Goal: Task Accomplishment & Management: Manage account settings

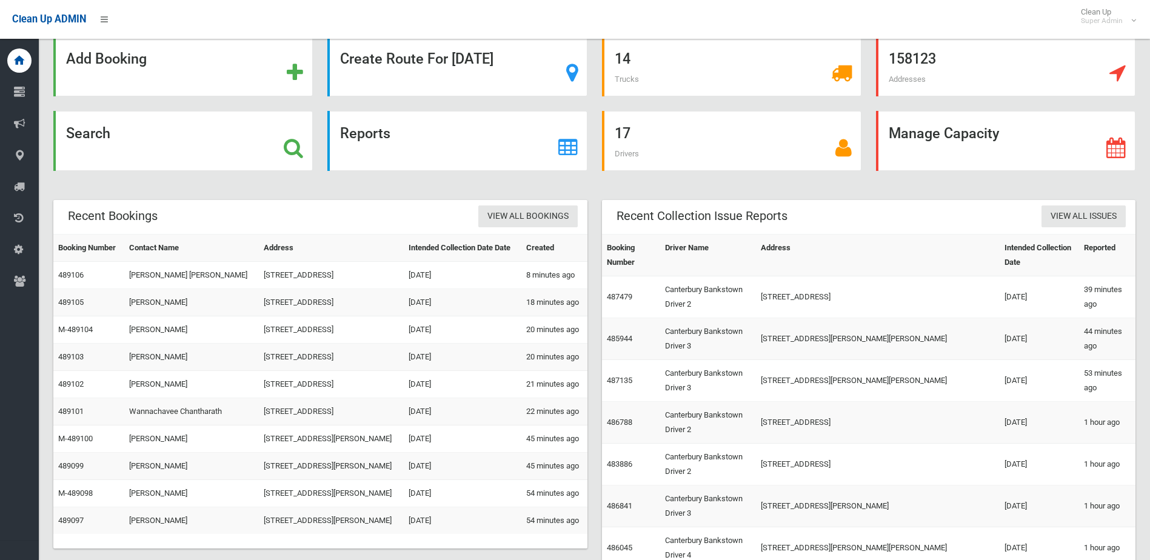
scroll to position [49, 0]
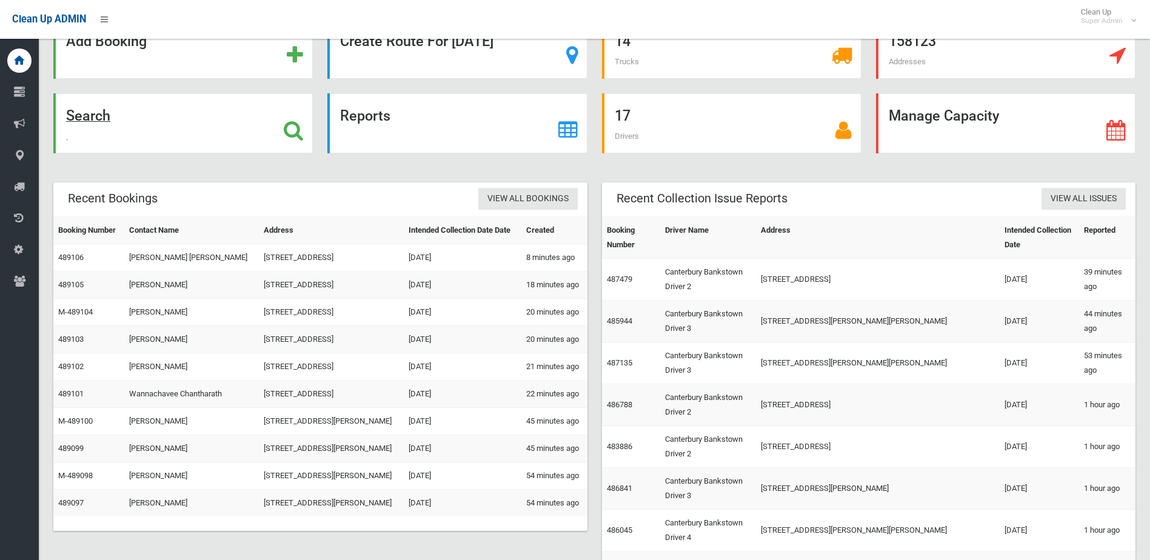
click at [87, 116] on strong "Search" at bounding box center [88, 115] width 44 height 17
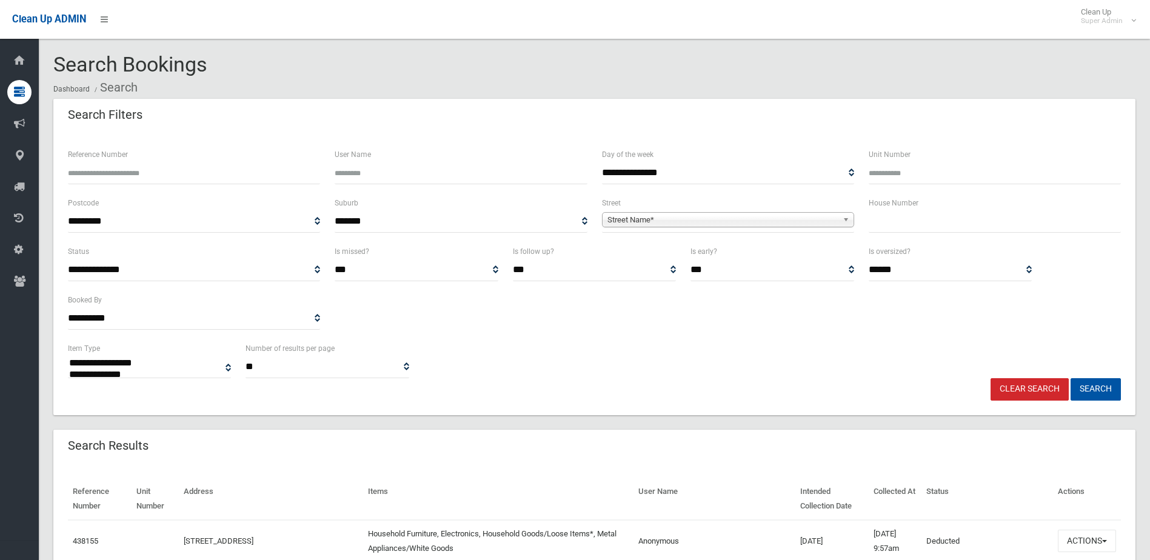
select select
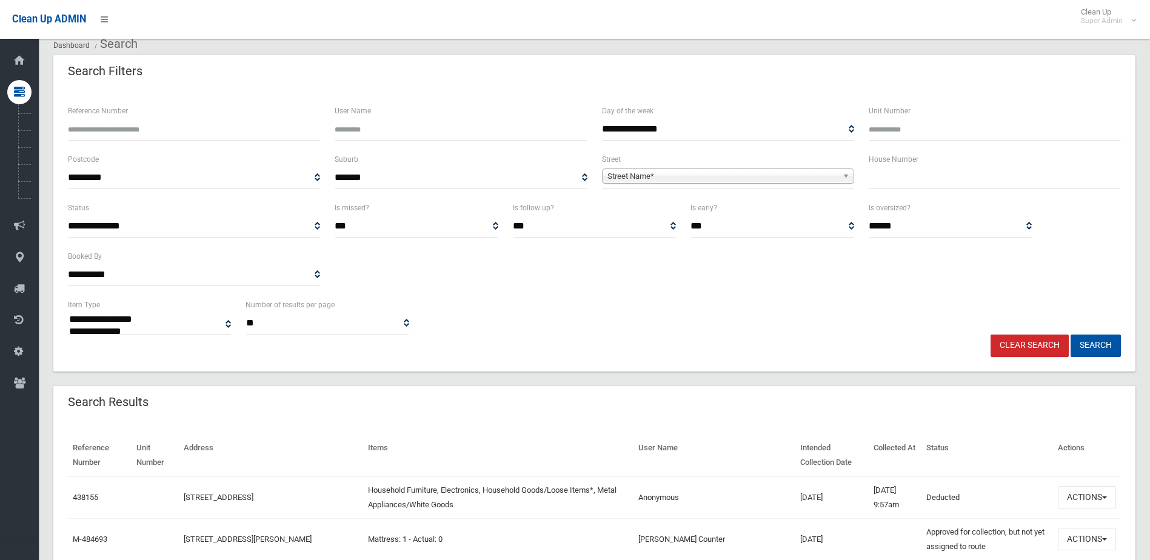
scroll to position [61, 0]
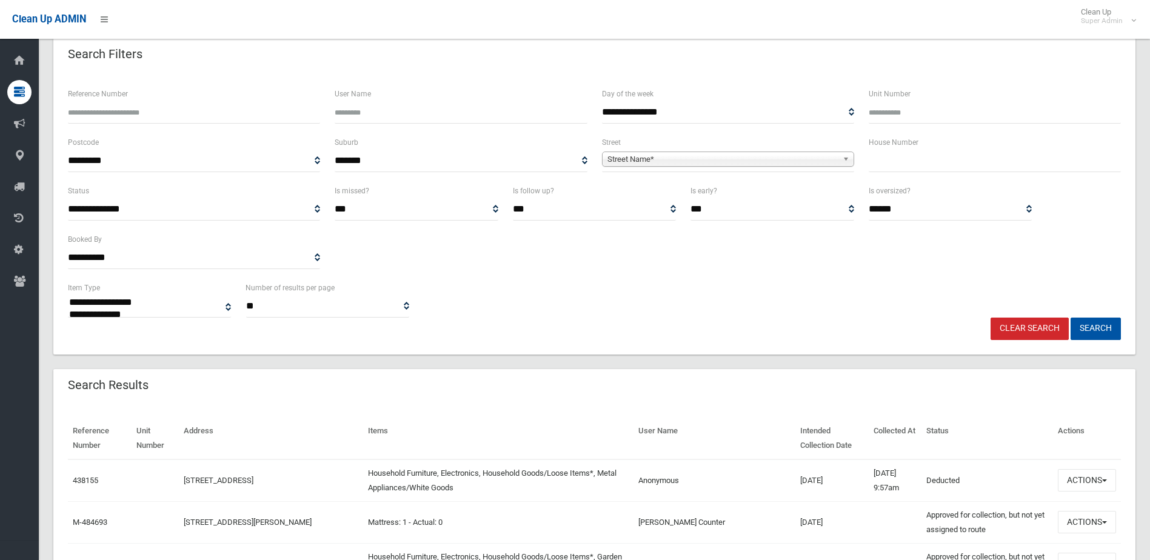
click at [199, 110] on input "Reference Number" at bounding box center [194, 112] width 252 height 22
click at [928, 165] on input "text" at bounding box center [994, 161] width 252 height 22
type input "**"
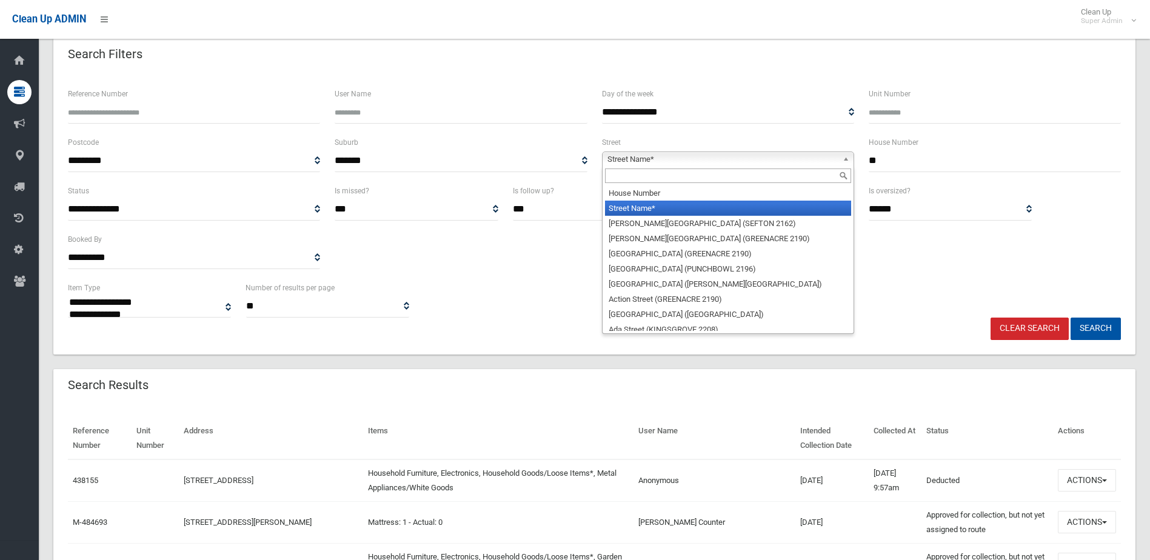
click at [708, 153] on span "Street Name*" at bounding box center [722, 159] width 230 height 15
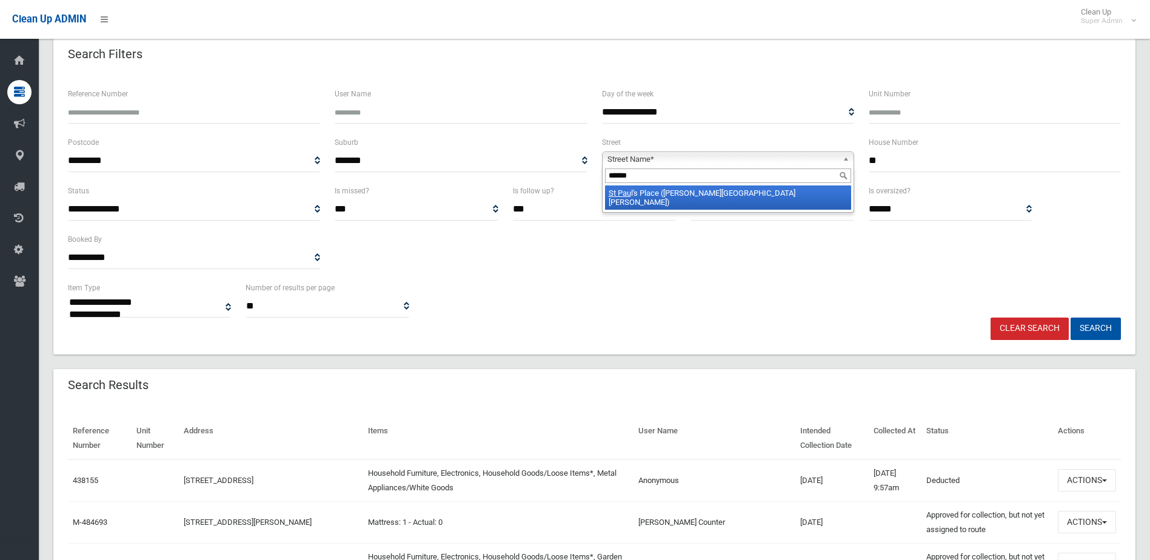
type input "******"
click at [684, 198] on li "St Pau l's Place (CHESTER HILL 2162)" at bounding box center [728, 197] width 246 height 24
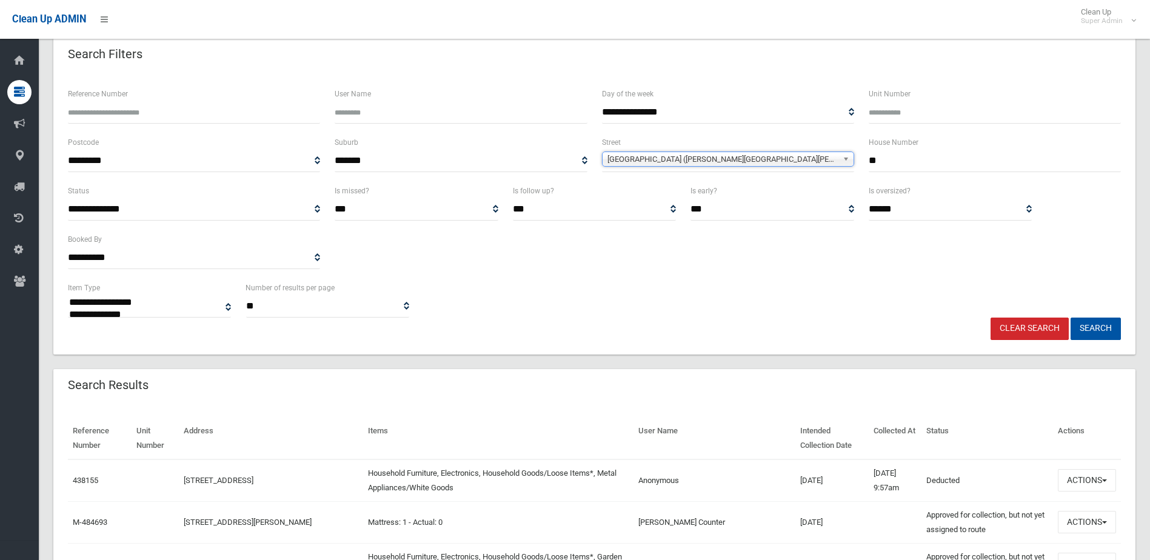
click at [902, 163] on input "**" at bounding box center [994, 161] width 252 height 22
type input "***"
click at [1070, 318] on button "Search" at bounding box center [1095, 329] width 50 height 22
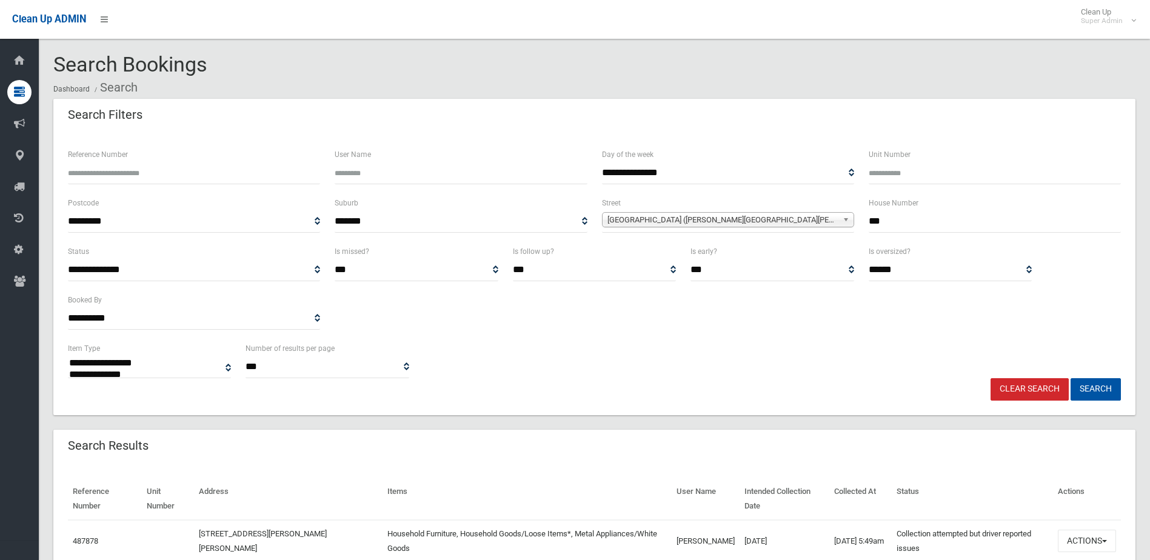
select select
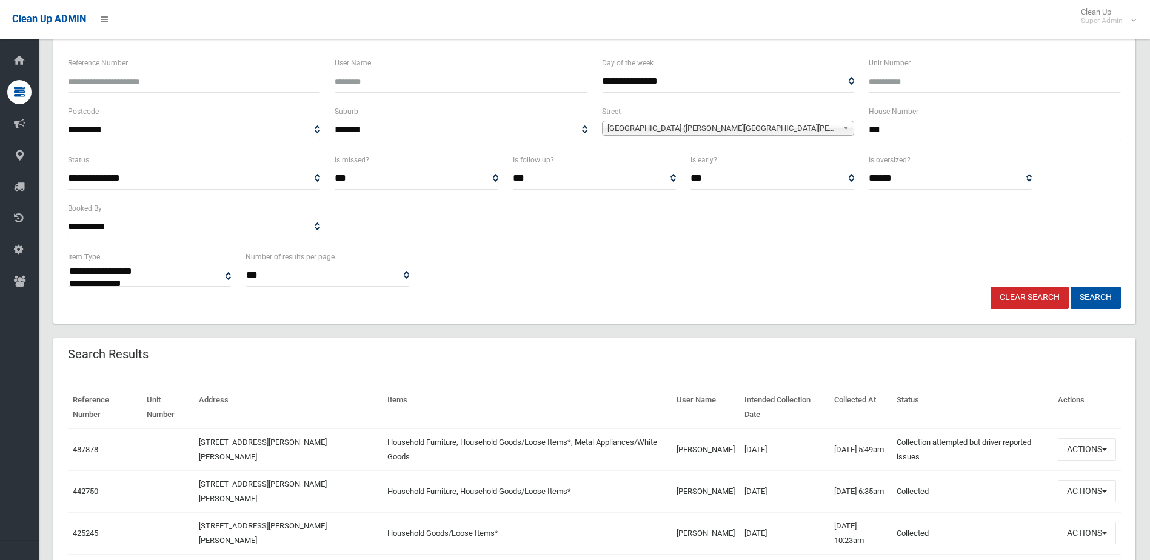
scroll to position [182, 0]
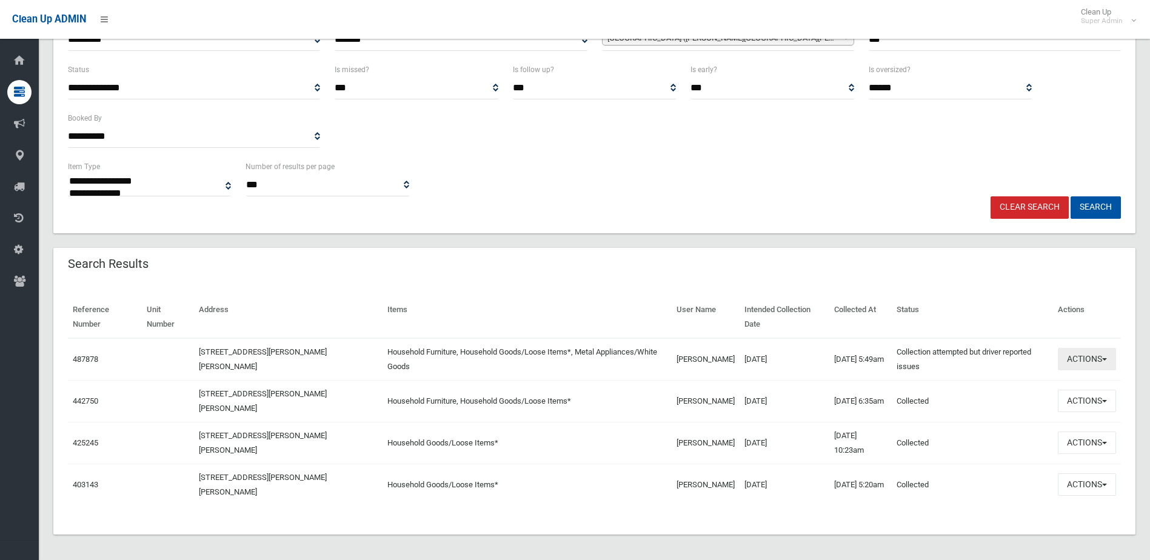
click at [1078, 359] on button "Actions" at bounding box center [1087, 359] width 58 height 22
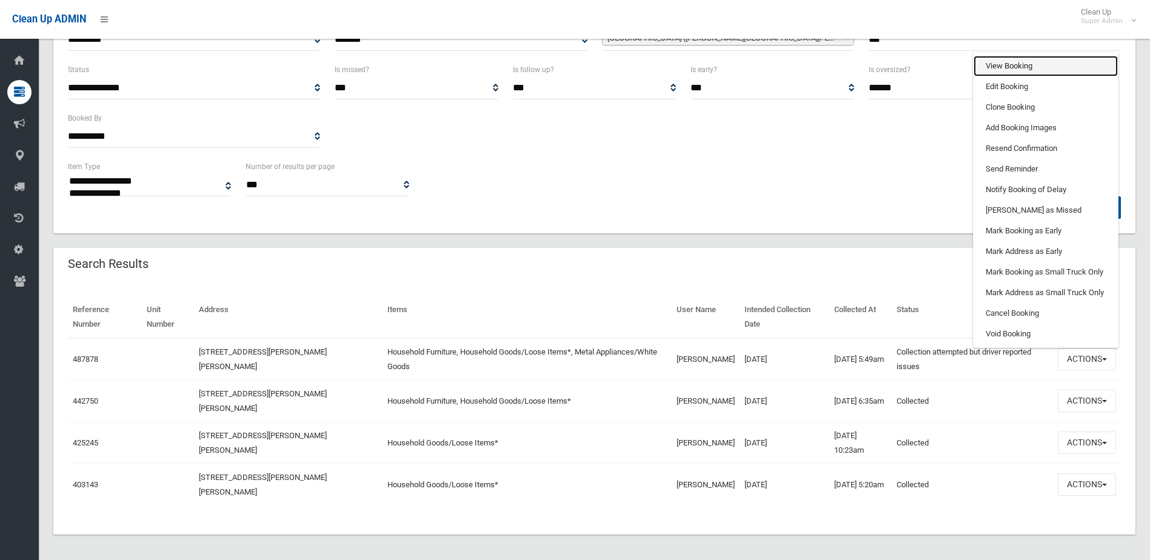
drag, startPoint x: 1044, startPoint y: 62, endPoint x: 1053, endPoint y: 65, distance: 10.2
click at [1044, 62] on link "View Booking" at bounding box center [1045, 66] width 144 height 21
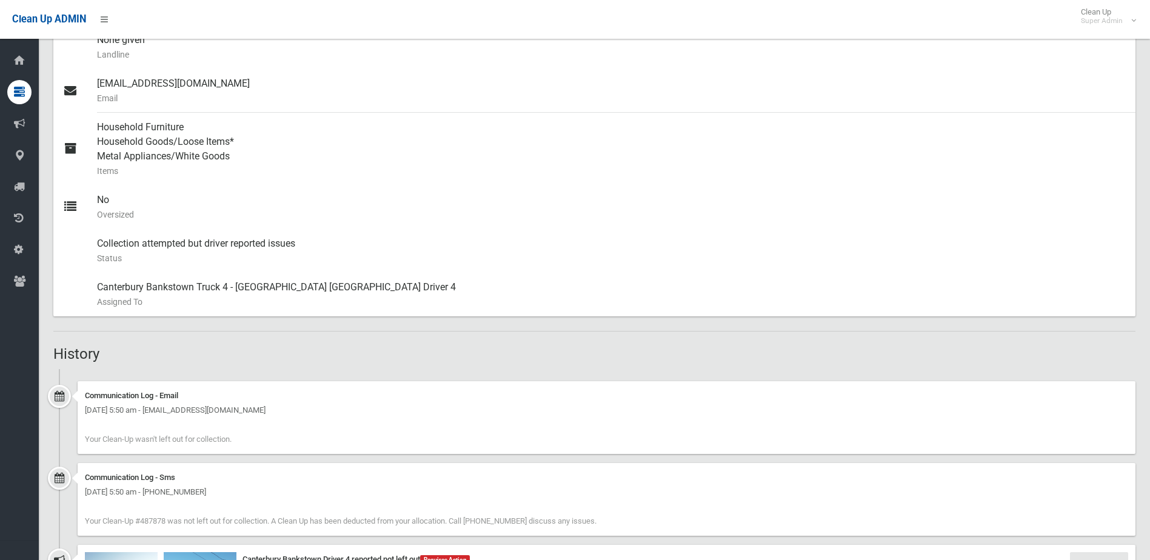
scroll to position [727, 0]
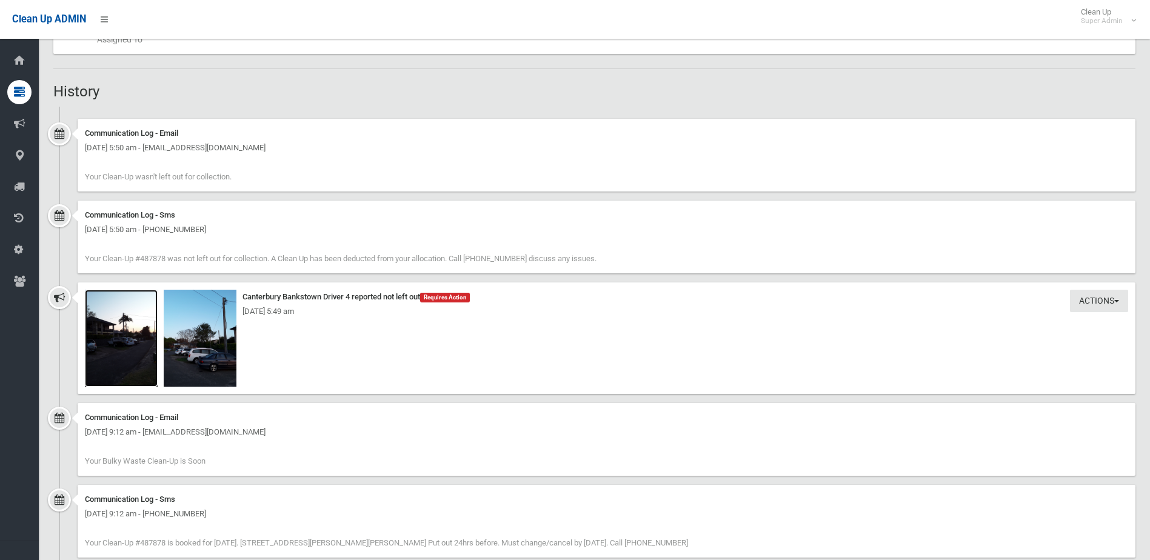
click at [121, 358] on img at bounding box center [121, 338] width 73 height 97
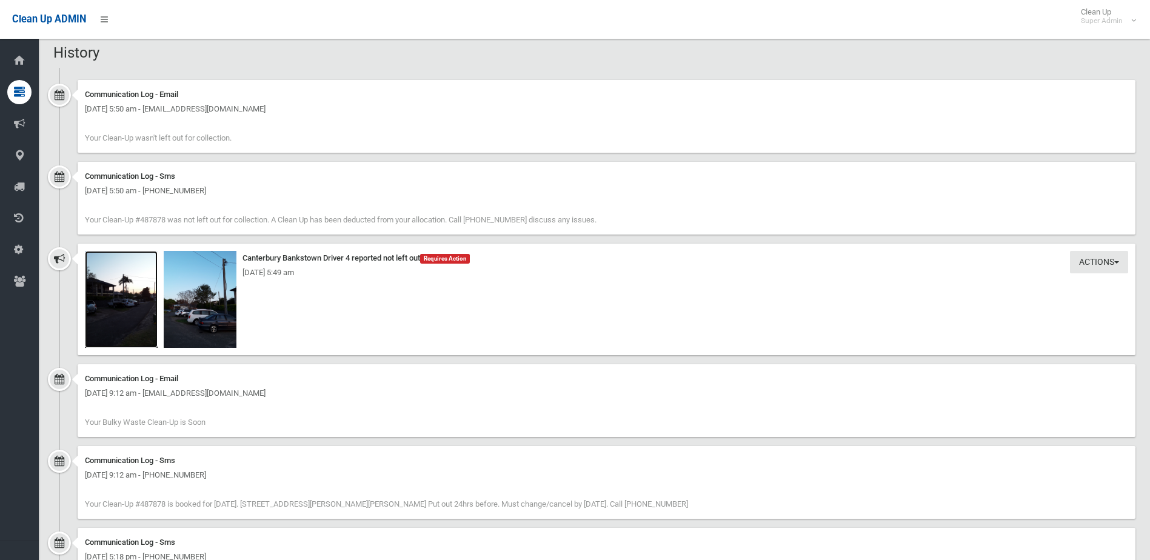
scroll to position [788, 0]
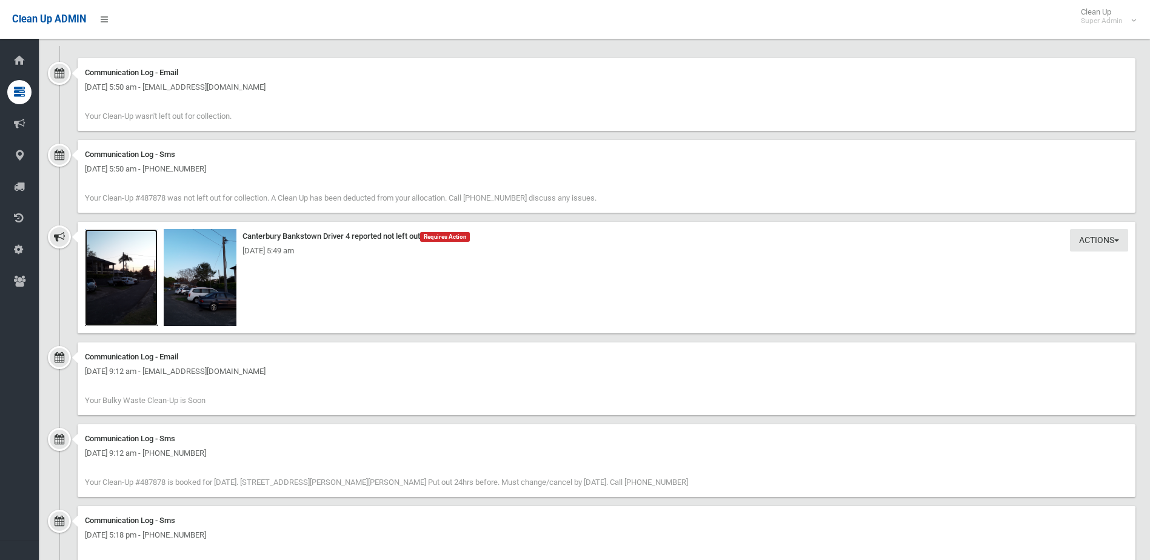
click at [140, 292] on img at bounding box center [121, 277] width 73 height 97
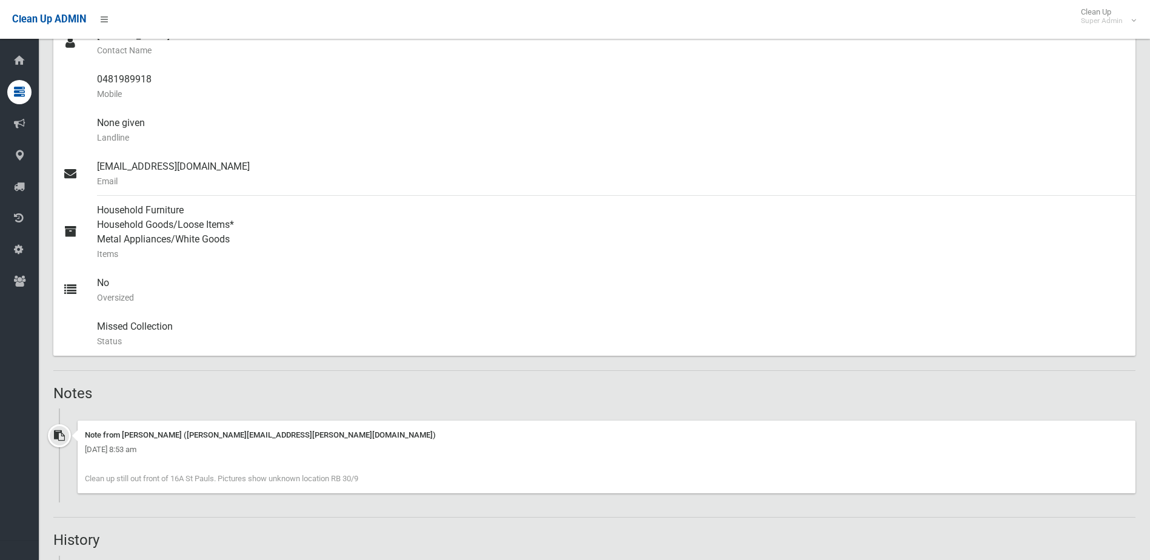
scroll to position [242, 0]
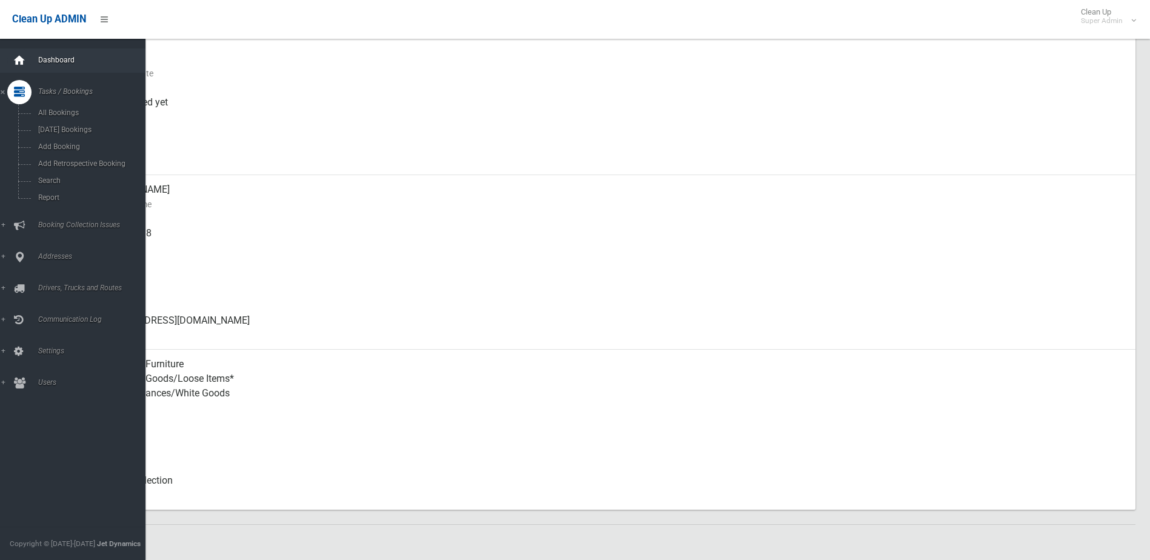
click at [16, 64] on icon at bounding box center [19, 60] width 13 height 24
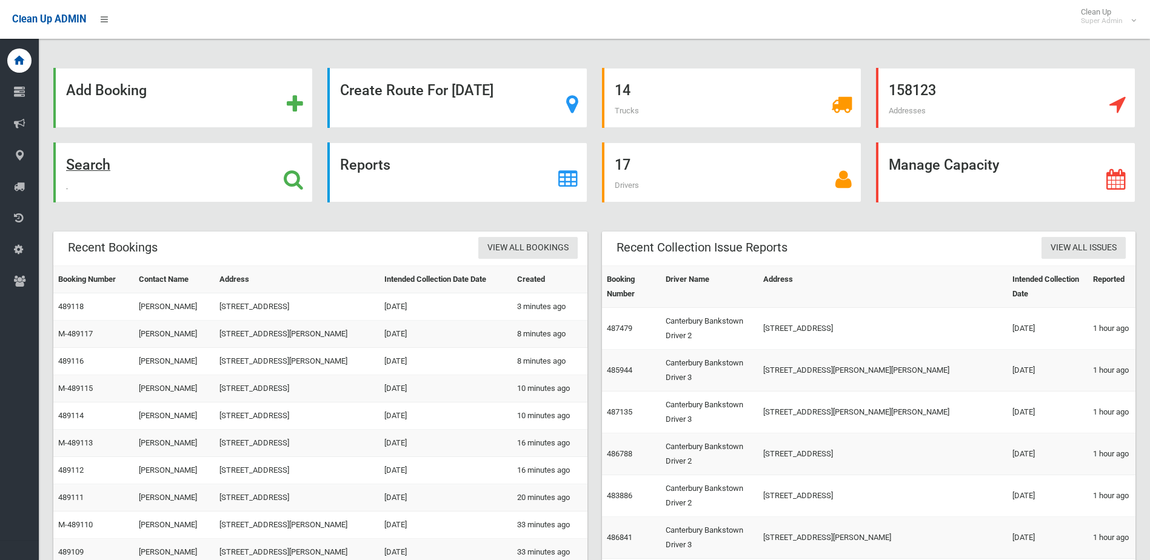
click at [140, 185] on div "Search" at bounding box center [182, 172] width 259 height 60
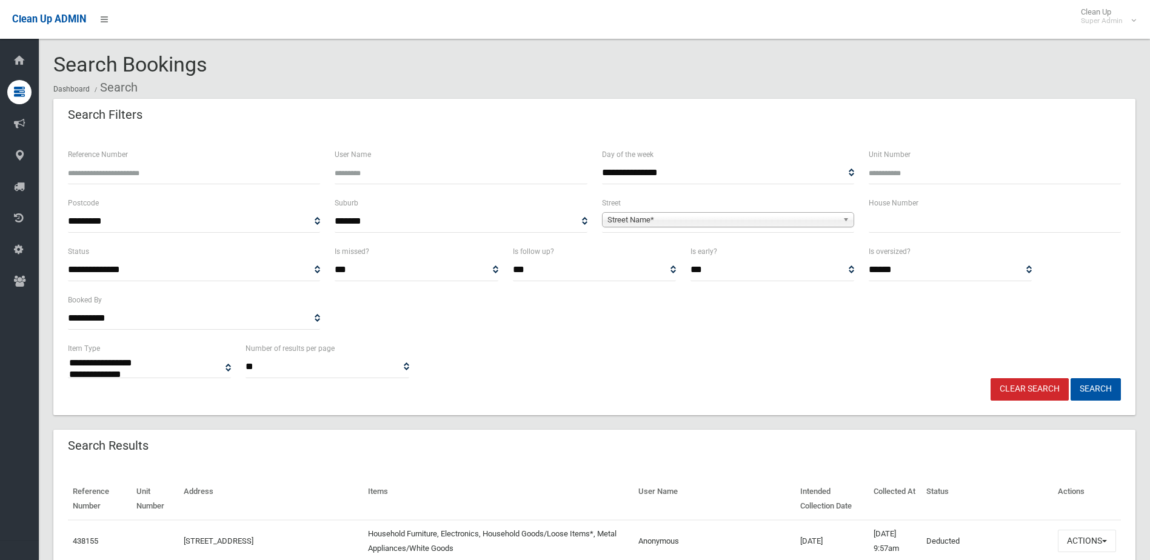
select select
click at [922, 235] on div "House Number" at bounding box center [994, 220] width 267 height 48
click at [922, 231] on input "text" at bounding box center [994, 221] width 252 height 22
type input "**"
click at [755, 222] on span "Street Name*" at bounding box center [722, 220] width 230 height 15
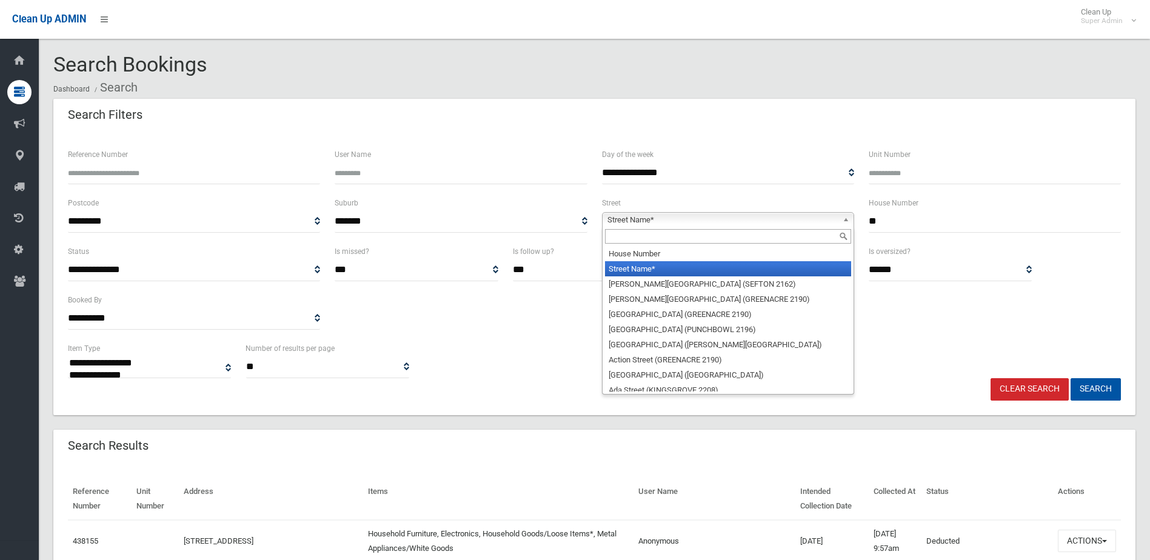
click at [676, 238] on input "text" at bounding box center [728, 236] width 246 height 15
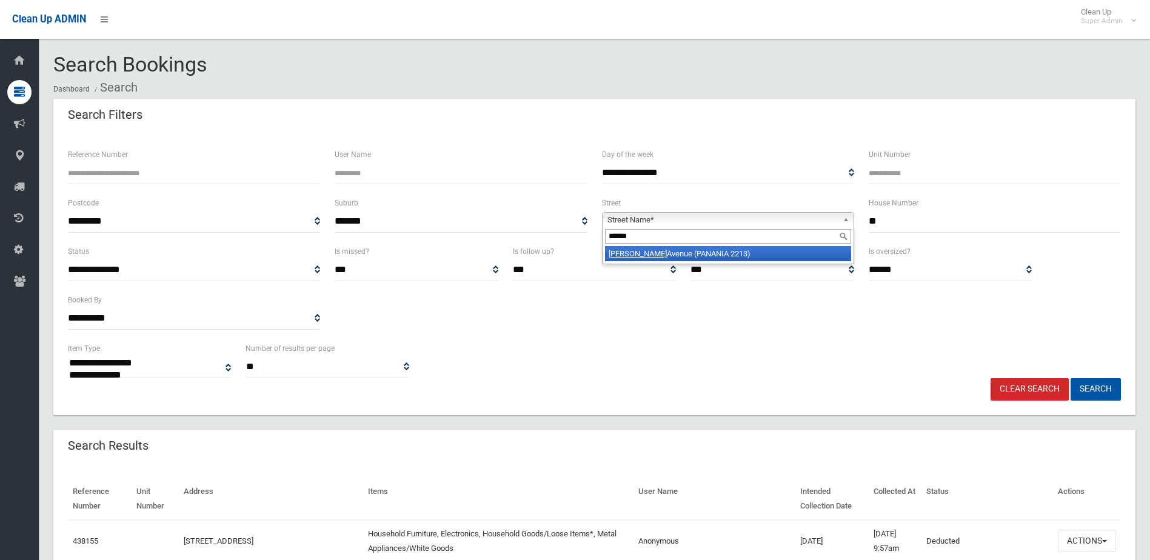
type input "******"
click at [688, 251] on li "Ardath Avenue (PANANIA 2213)" at bounding box center [728, 253] width 246 height 15
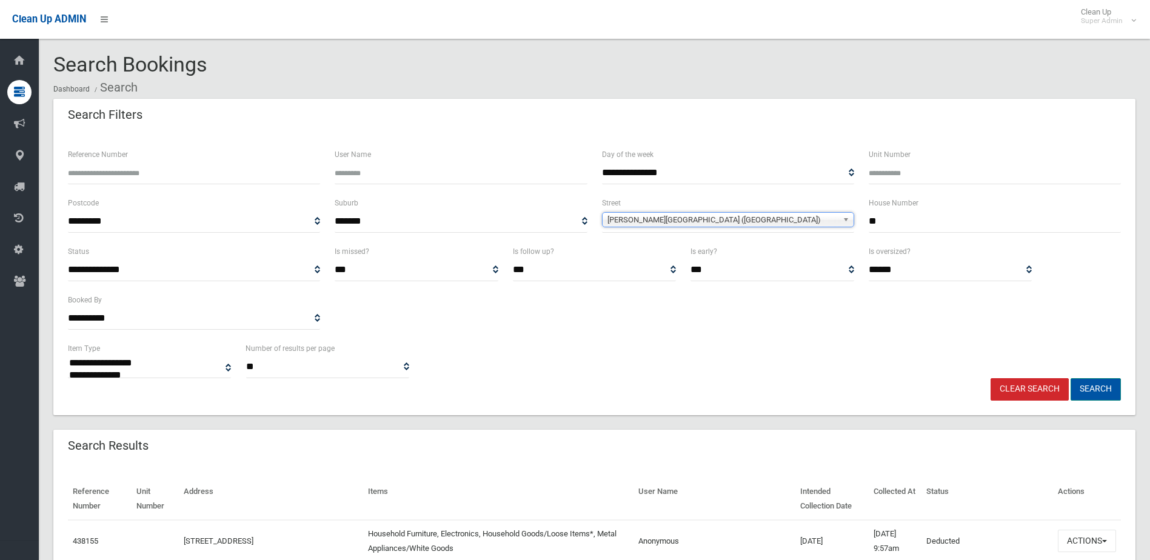
click at [1085, 395] on button "Search" at bounding box center [1095, 389] width 50 height 22
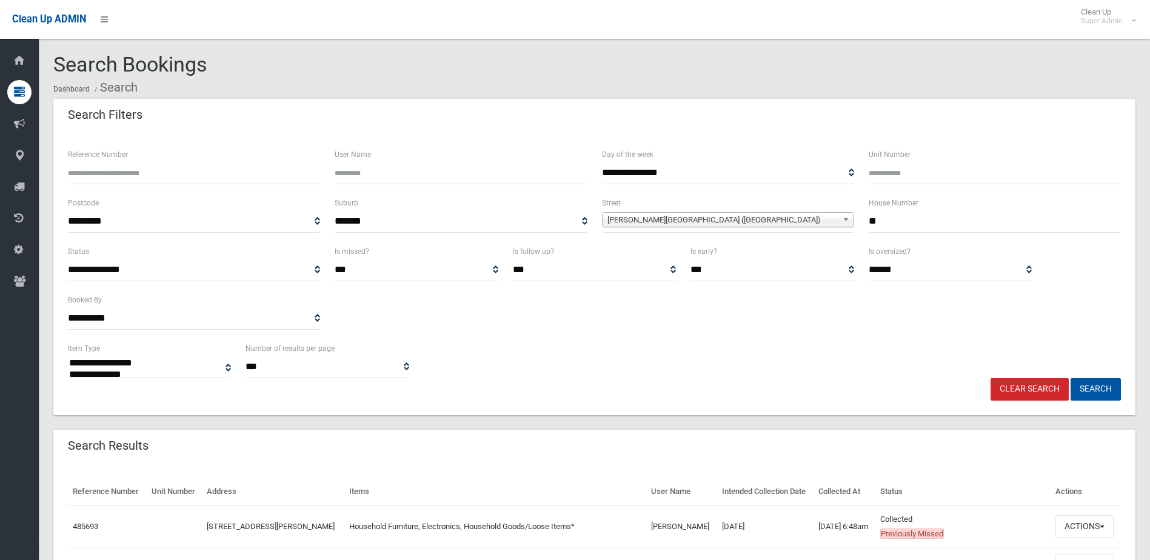
select select
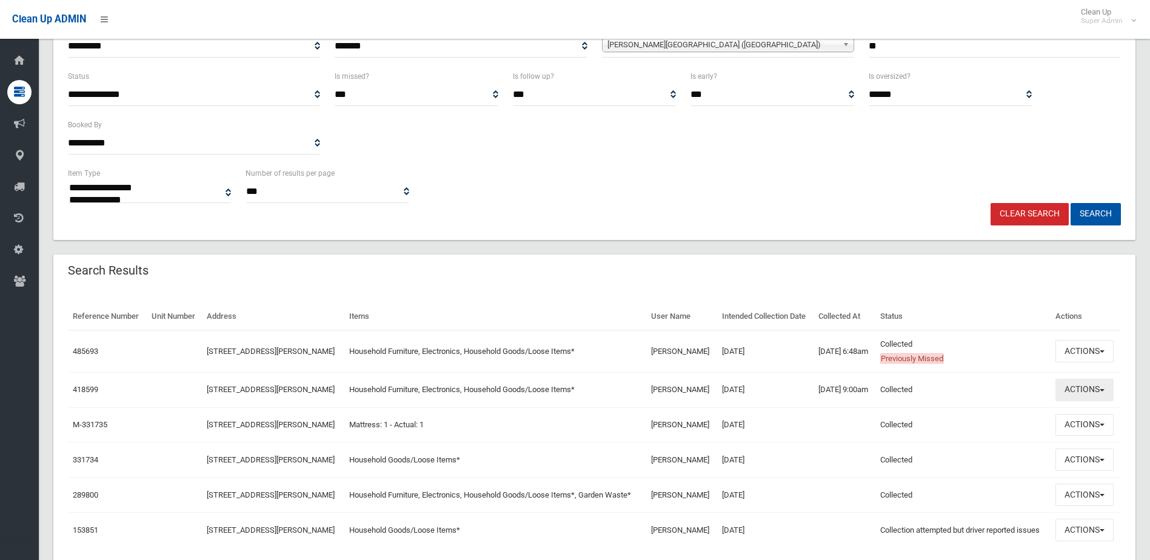
scroll to position [182, 0]
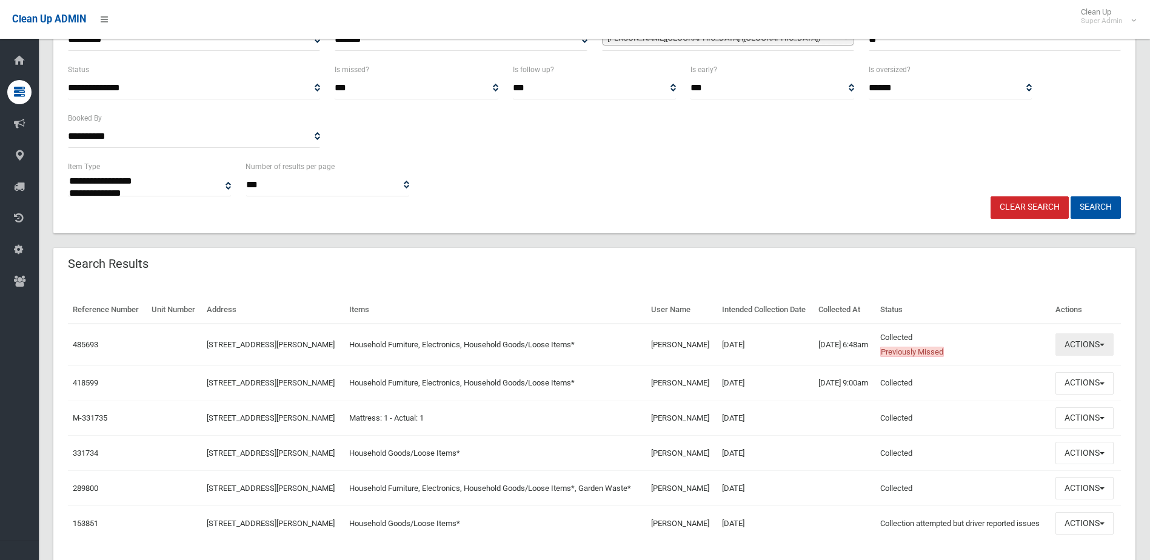
click at [1095, 356] on button "Actions" at bounding box center [1084, 344] width 58 height 22
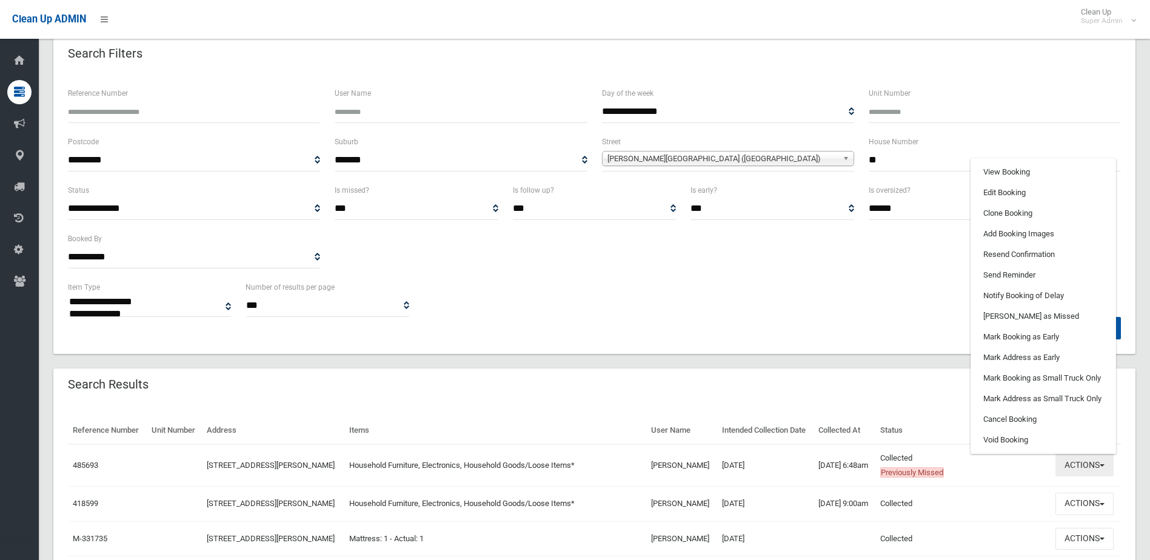
scroll to position [61, 0]
click at [1001, 183] on link "View Booking" at bounding box center [1043, 172] width 144 height 21
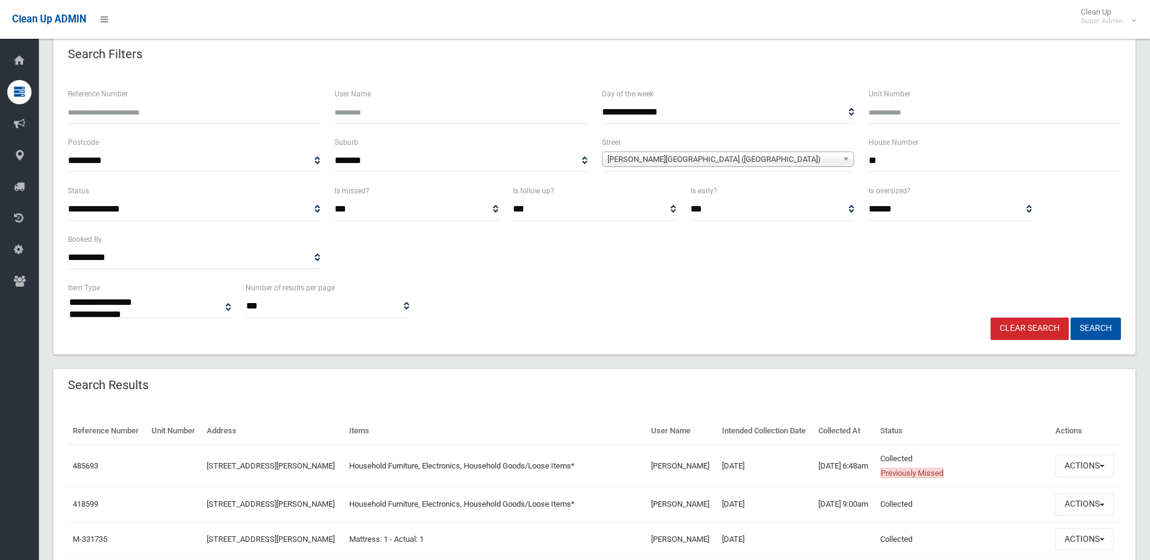
drag, startPoint x: 821, startPoint y: 150, endPoint x: 674, endPoint y: 147, distance: 146.7
click at [692, 147] on div "**********" at bounding box center [594, 159] width 1067 height 48
type input "***"
click at [702, 158] on span "[PERSON_NAME][GEOGRAPHIC_DATA] ([GEOGRAPHIC_DATA])" at bounding box center [722, 159] width 230 height 15
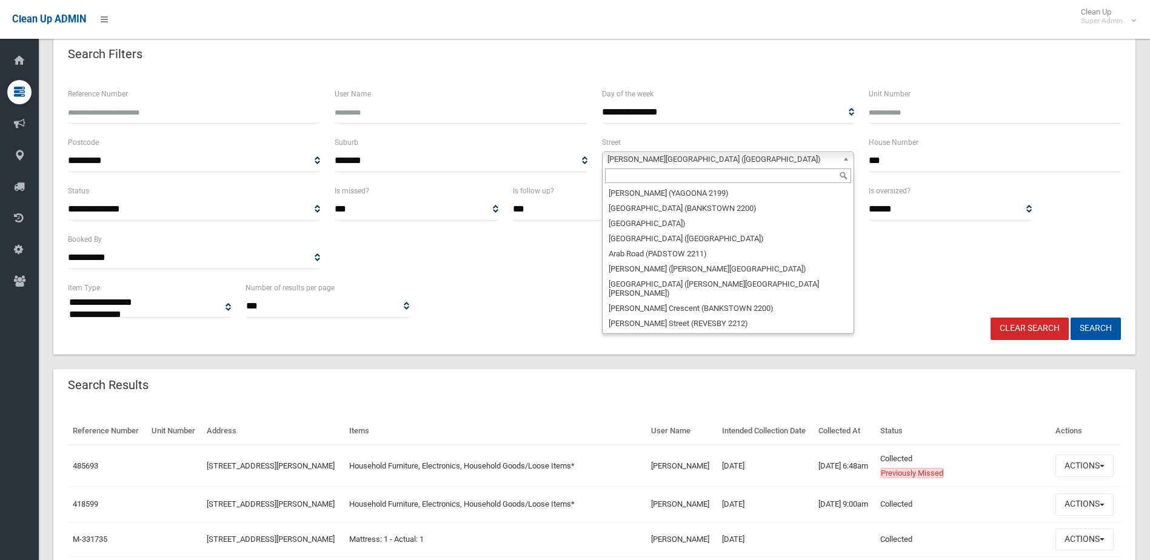
click at [644, 181] on input "text" at bounding box center [728, 175] width 246 height 15
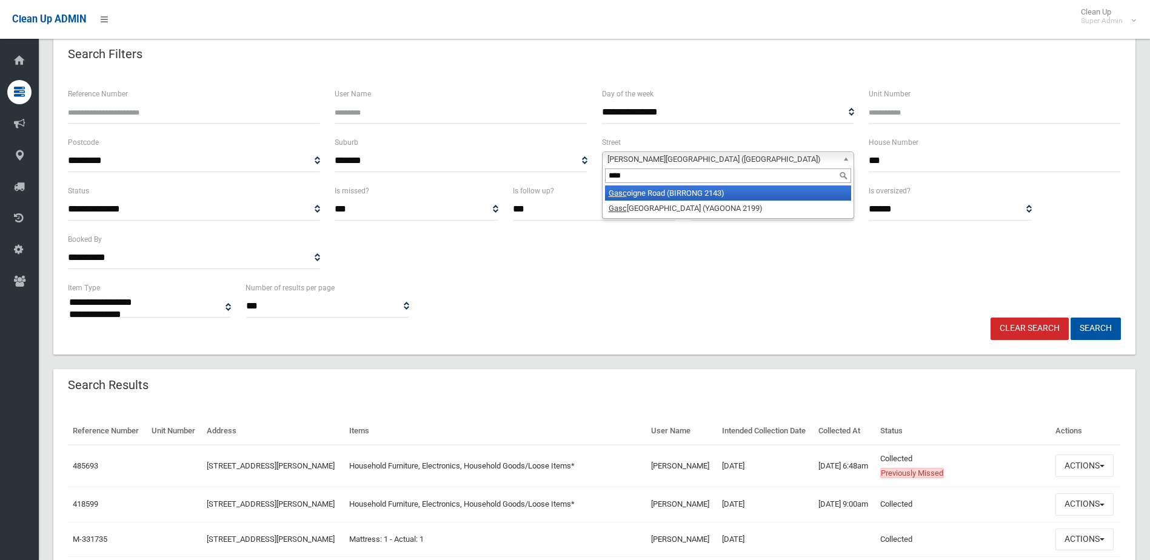
type input "****"
click at [655, 193] on li "Gasc oigne Road (BIRRONG 2143)" at bounding box center [728, 192] width 246 height 15
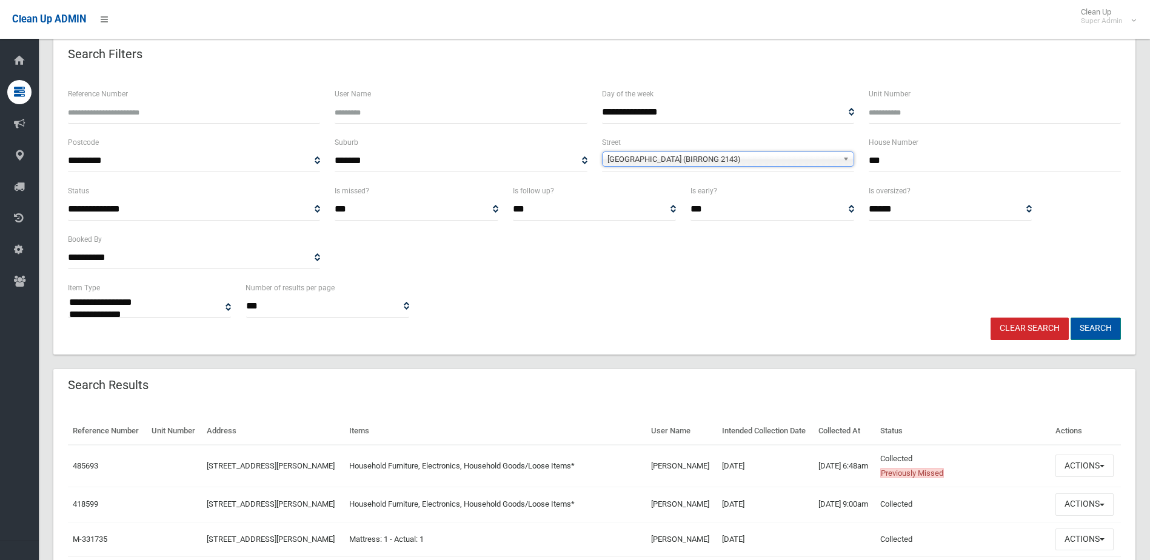
click at [1105, 335] on button "Search" at bounding box center [1095, 329] width 50 height 22
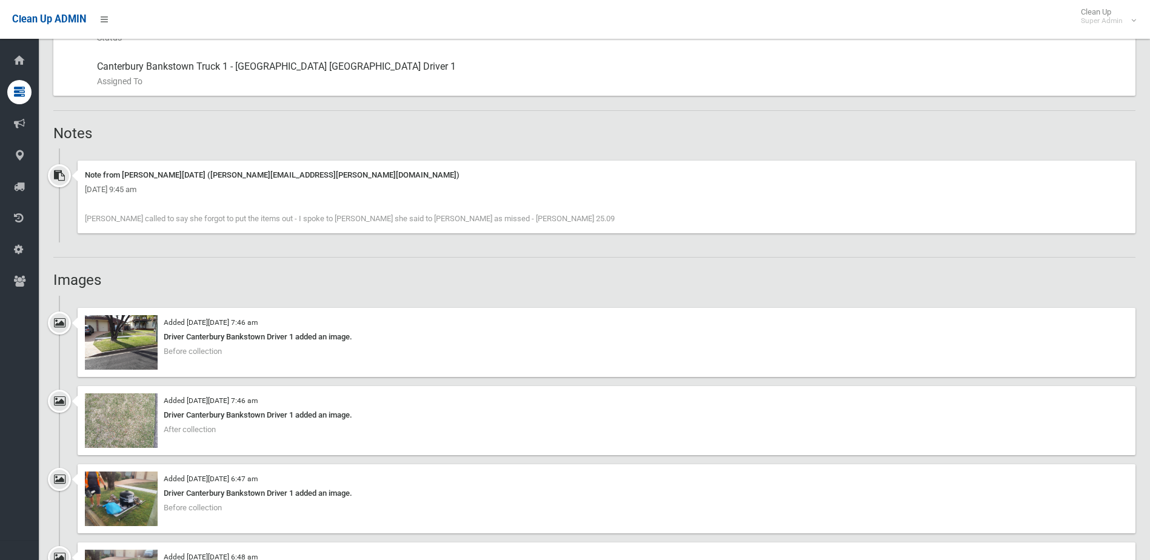
scroll to position [727, 0]
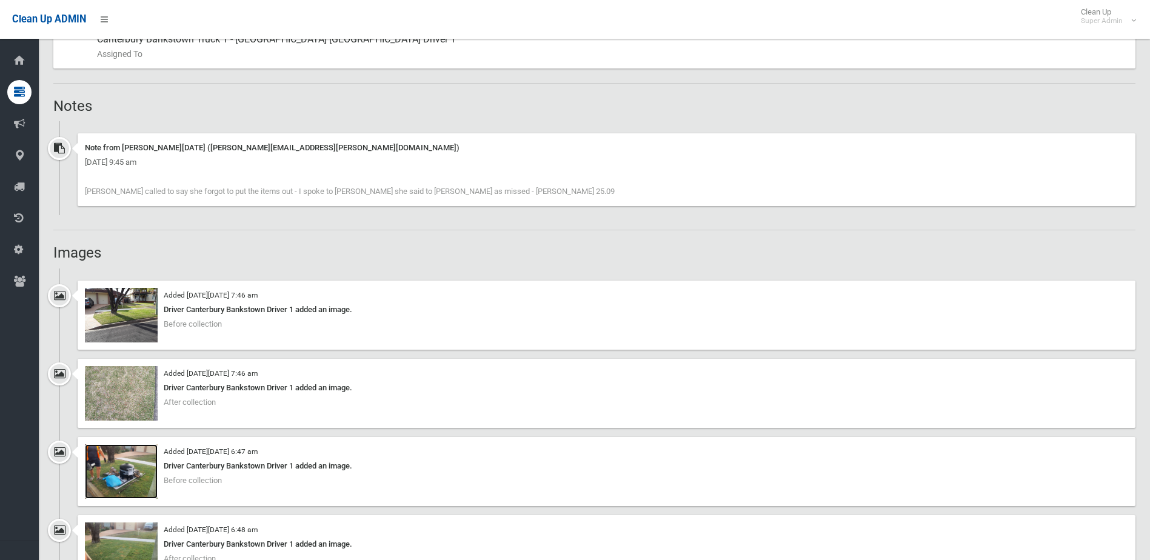
click at [119, 468] on img at bounding box center [121, 471] width 73 height 55
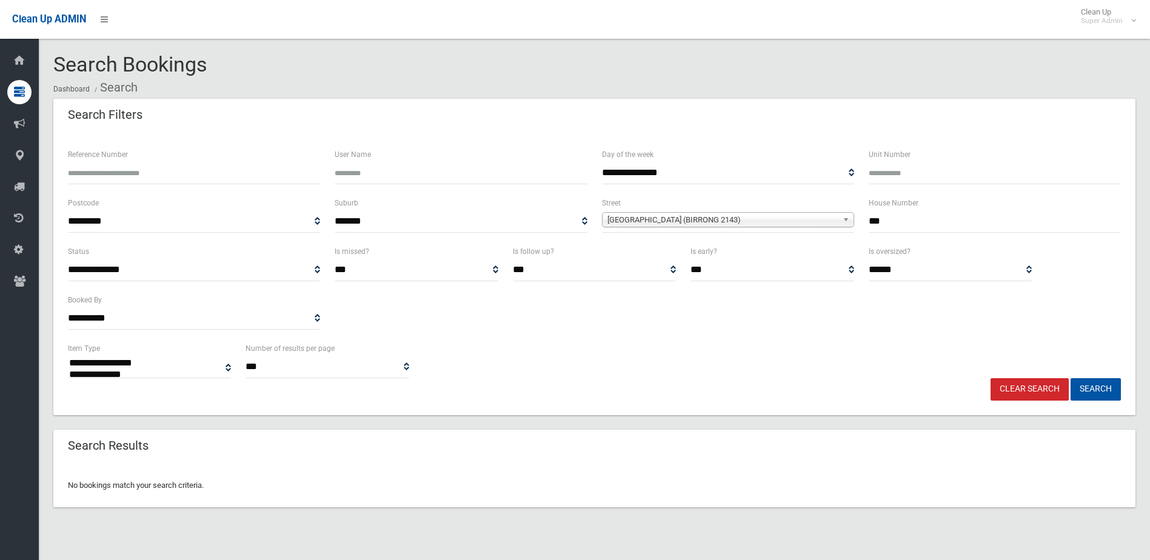
select select
drag, startPoint x: 0, startPoint y: 0, endPoint x: 741, endPoint y: 210, distance: 770.3
click at [741, 210] on span "**********" at bounding box center [728, 221] width 252 height 22
click at [739, 219] on span "[GEOGRAPHIC_DATA] (BIRRONG 2143)" at bounding box center [722, 220] width 230 height 15
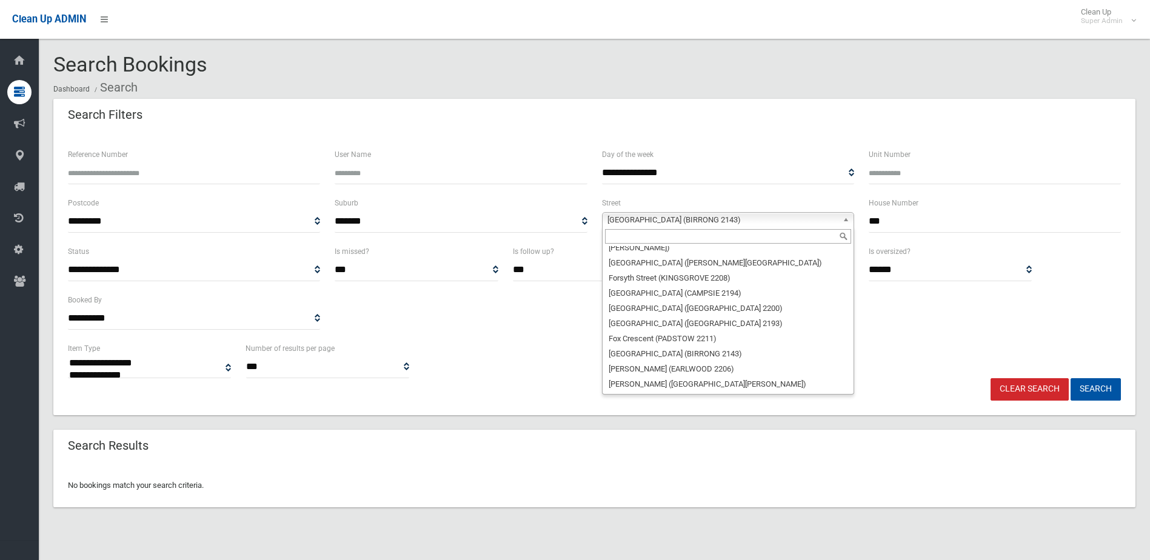
scroll to position [12167, 0]
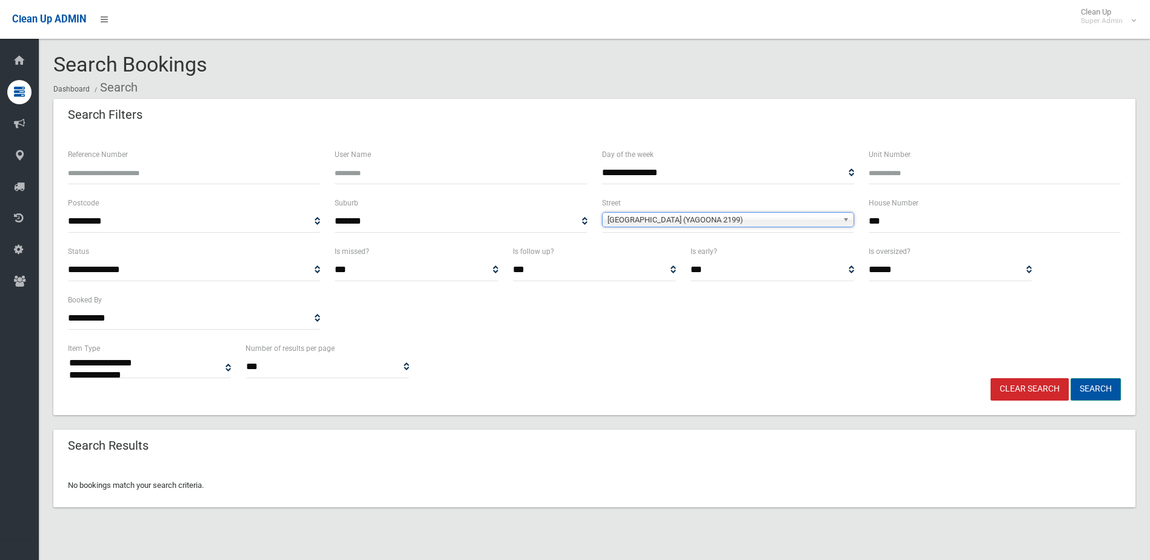
click at [1090, 388] on button "Search" at bounding box center [1095, 389] width 50 height 22
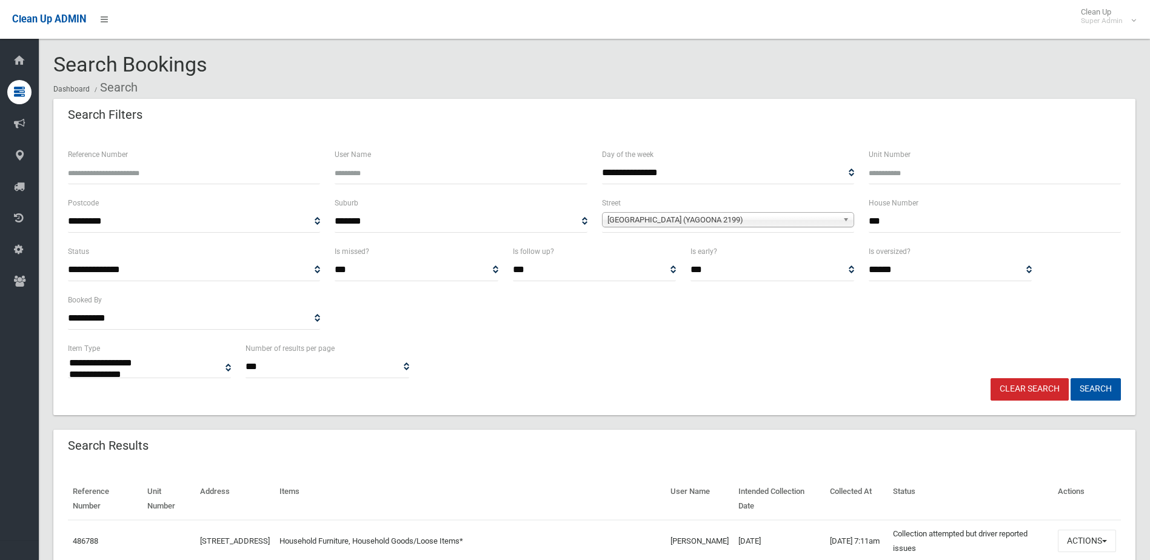
select select
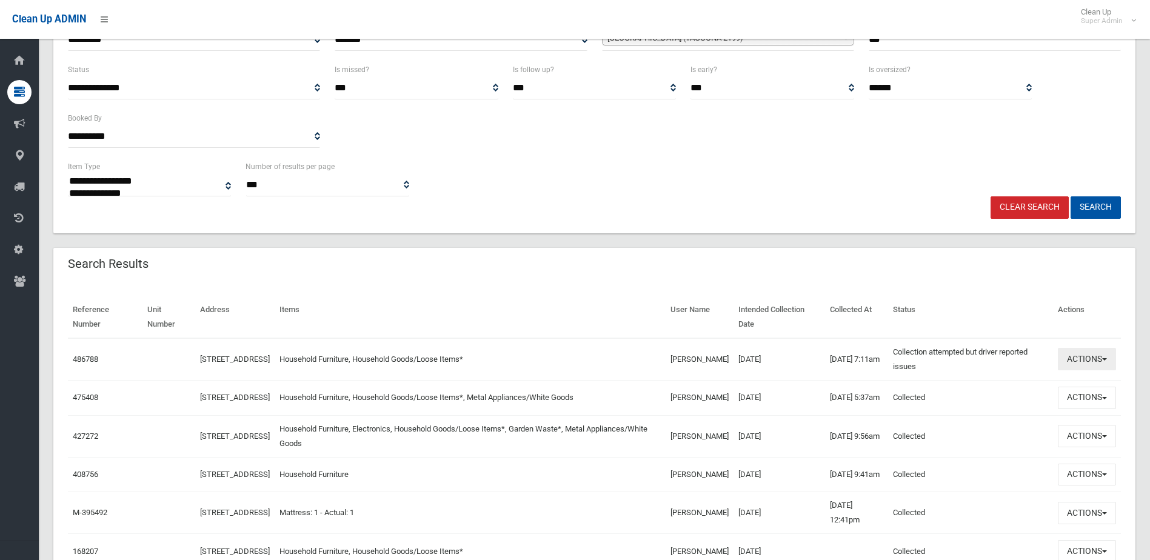
click at [1077, 366] on button "Actions" at bounding box center [1087, 359] width 58 height 22
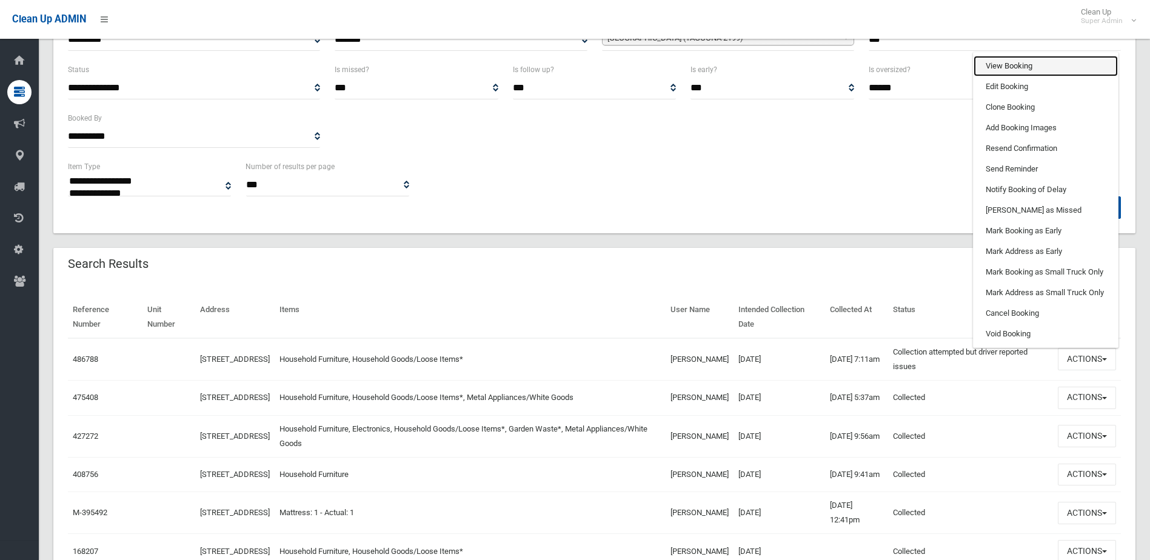
click at [1033, 70] on link "View Booking" at bounding box center [1045, 66] width 144 height 21
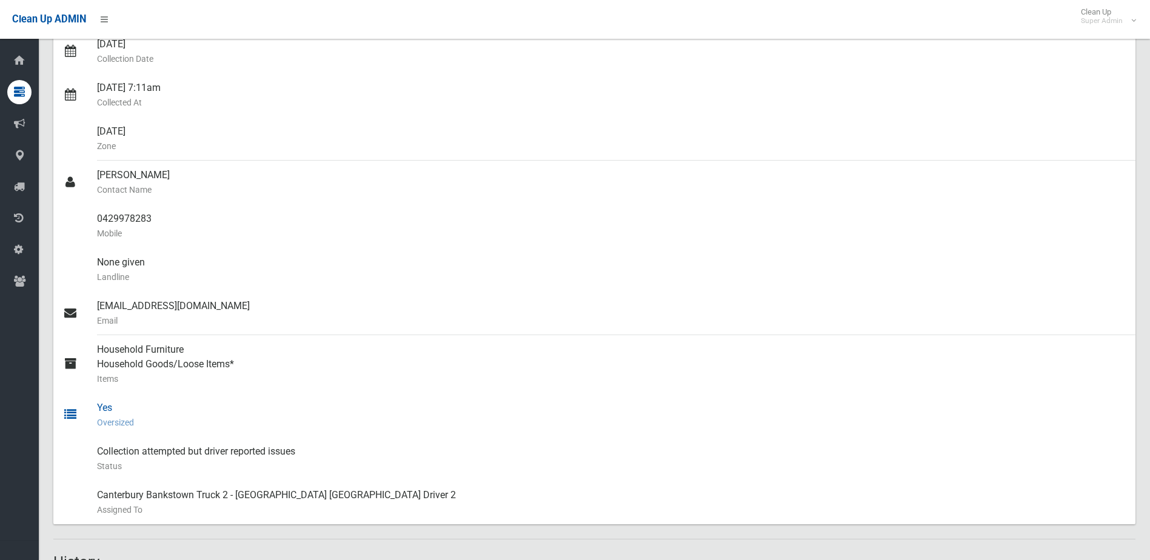
scroll to position [545, 0]
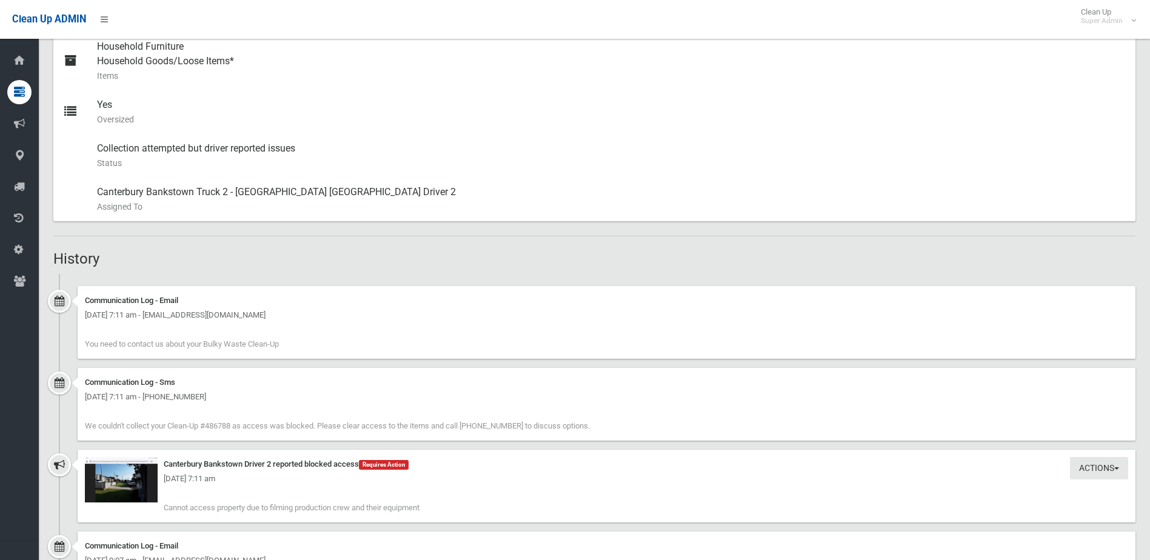
click at [116, 486] on div "Tuesday 30th September 2025 - 7:11 am" at bounding box center [606, 479] width 1043 height 15
click at [123, 495] on img at bounding box center [121, 479] width 73 height 45
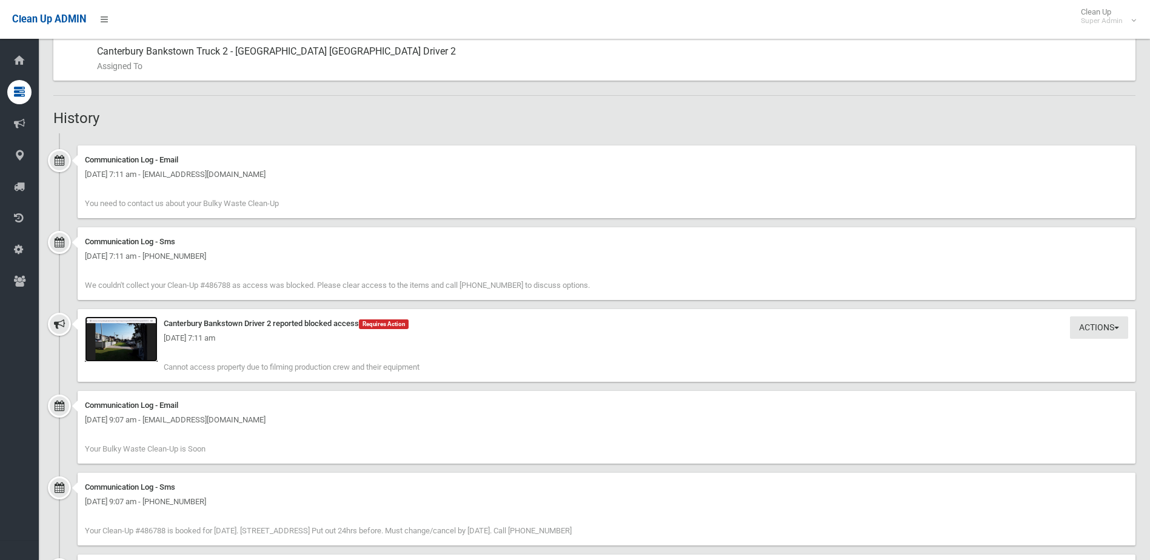
scroll to position [788, 0]
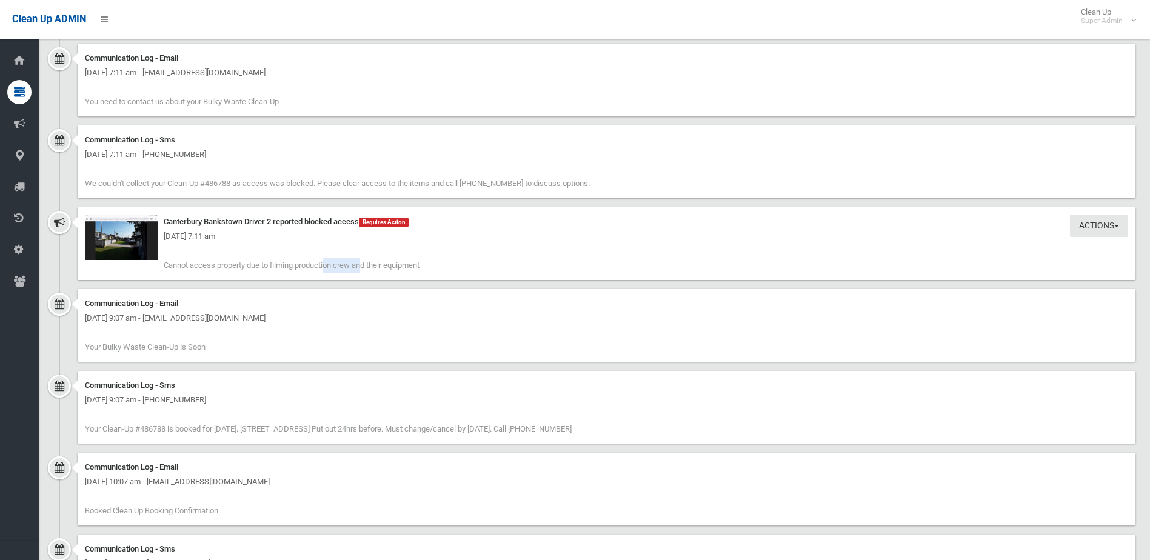
drag, startPoint x: 259, startPoint y: 267, endPoint x: 290, endPoint y: 258, distance: 32.8
click at [290, 258] on div "Actions Take Action Canterbury Bankstown Driver 2 reported blocked access Requi…" at bounding box center [607, 243] width 1058 height 73
drag, startPoint x: 290, startPoint y: 258, endPoint x: 359, endPoint y: 257, distance: 69.1
click at [337, 265] on span "Cannot access property due to filming production crew and their equipment" at bounding box center [292, 265] width 256 height 9
click at [453, 252] on div "Actions Take Action Canterbury Bankstown Driver 2 reported blocked access Requi…" at bounding box center [607, 243] width 1058 height 73
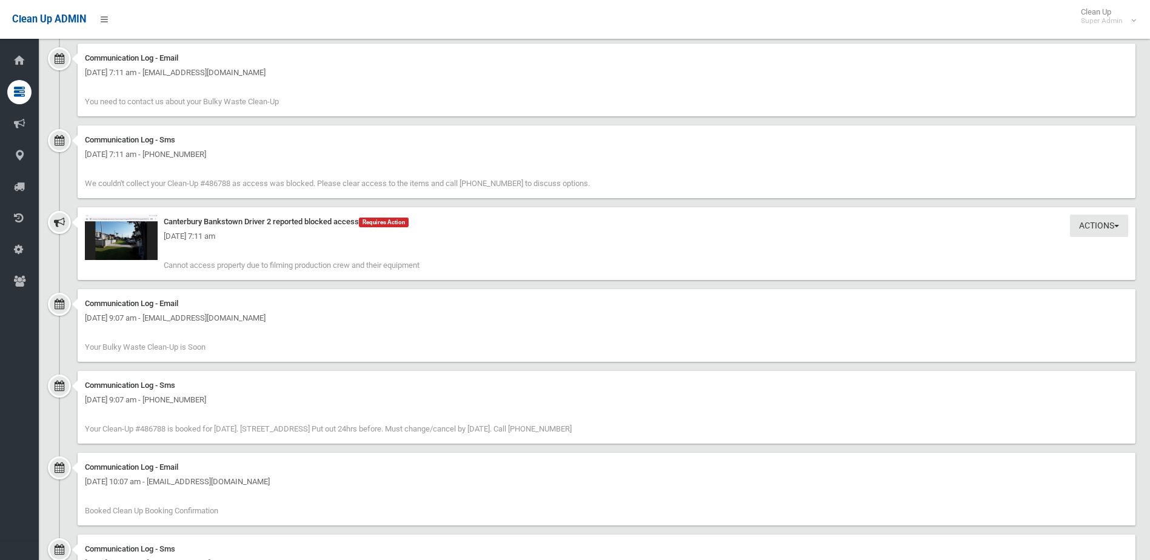
drag, startPoint x: 440, startPoint y: 259, endPoint x: 301, endPoint y: 260, distance: 138.8
click at [301, 260] on div "Actions Take Action Canterbury Bankstown Driver 2 reported blocked access Requi…" at bounding box center [607, 243] width 1058 height 73
drag, startPoint x: 301, startPoint y: 260, endPoint x: 402, endPoint y: 316, distance: 115.8
click at [402, 316] on div "Thursday 25th September 2025 - 9:07 am - suealan233@gmail.com" at bounding box center [606, 318] width 1043 height 15
click at [308, 283] on div "Actions Take Action Canterbury Bankstown Driver 2 reported blocked access Requi…" at bounding box center [594, 248] width 1082 height 82
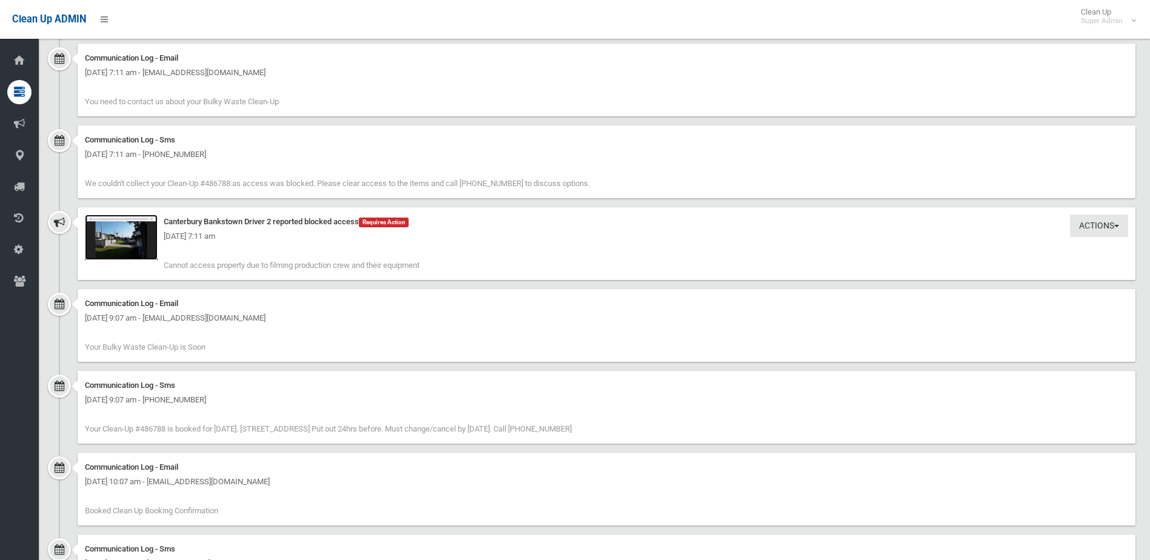
click at [128, 255] on img at bounding box center [121, 237] width 73 height 45
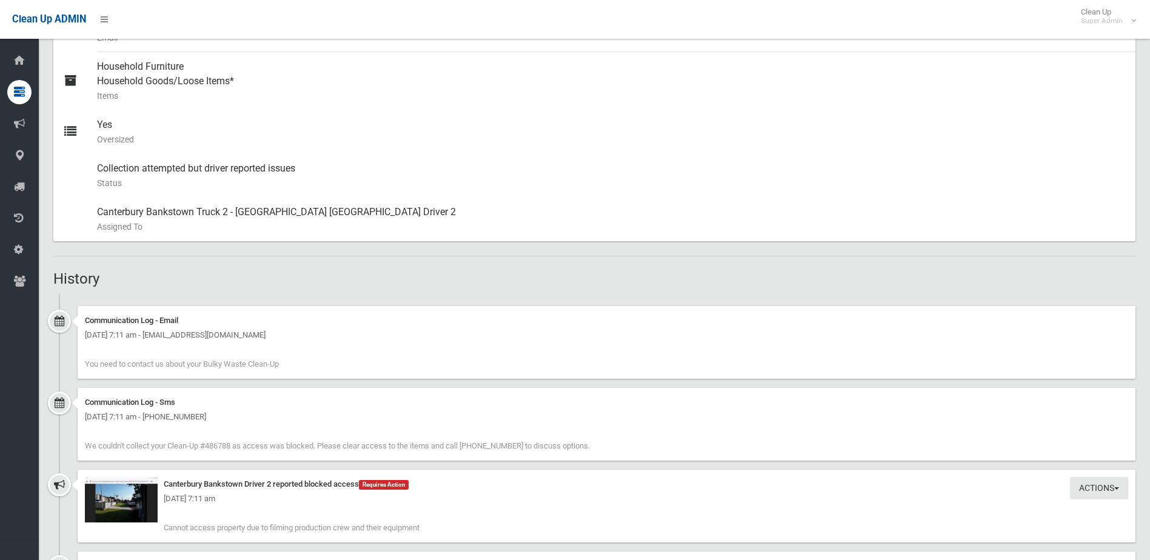
scroll to position [303, 0]
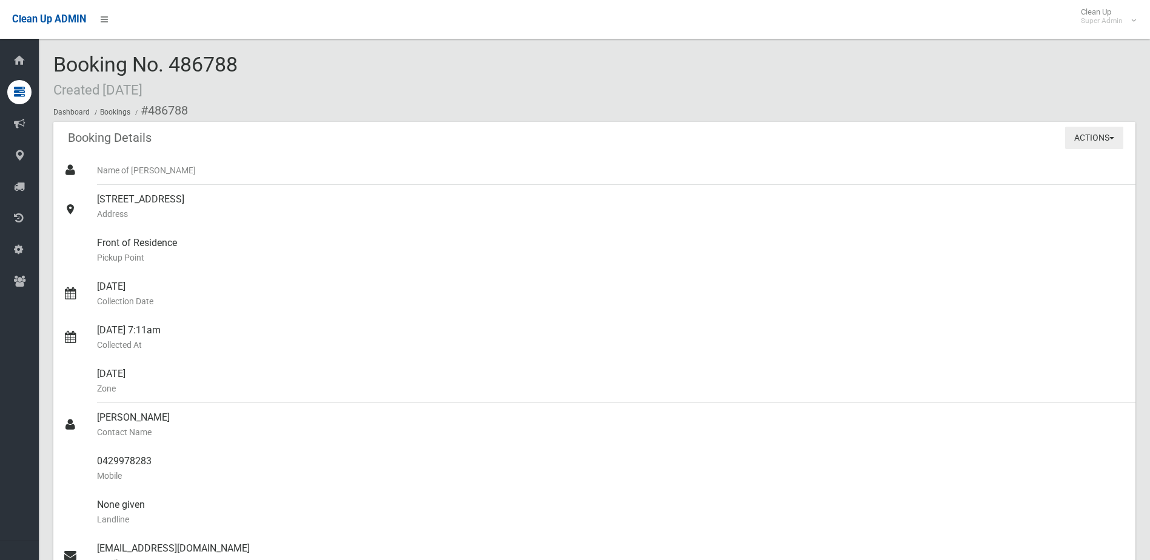
click at [1101, 134] on button "Actions" at bounding box center [1094, 138] width 58 height 22
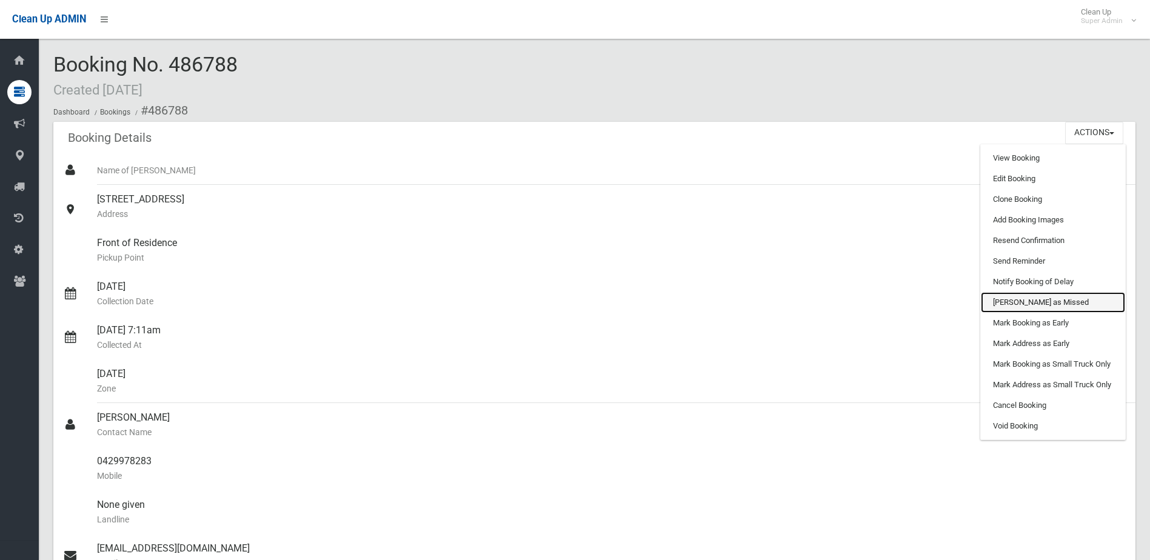
click at [1025, 307] on link "[PERSON_NAME] as Missed" at bounding box center [1053, 302] width 144 height 21
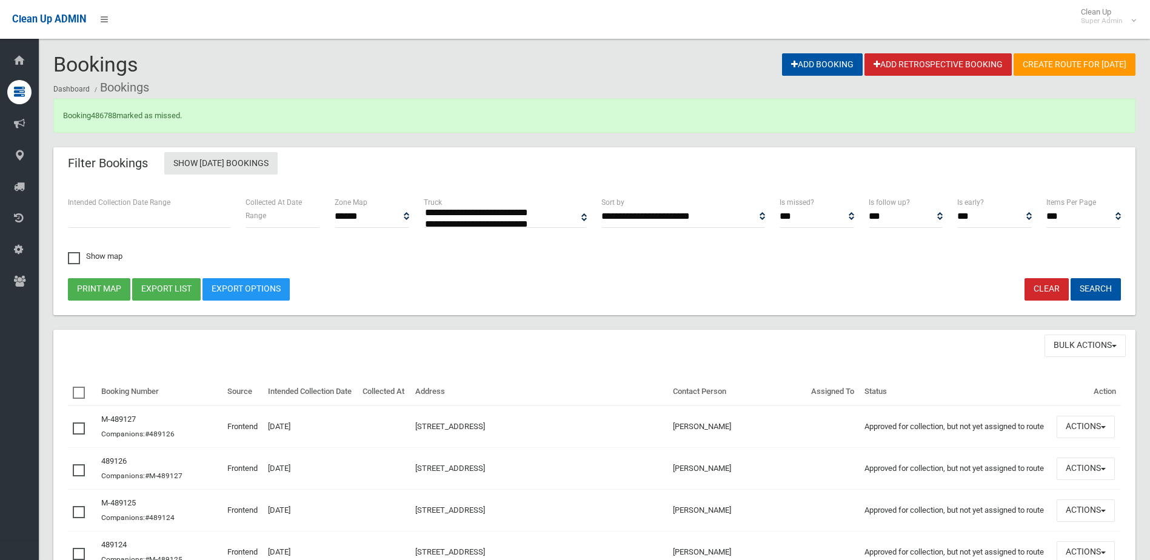
select select
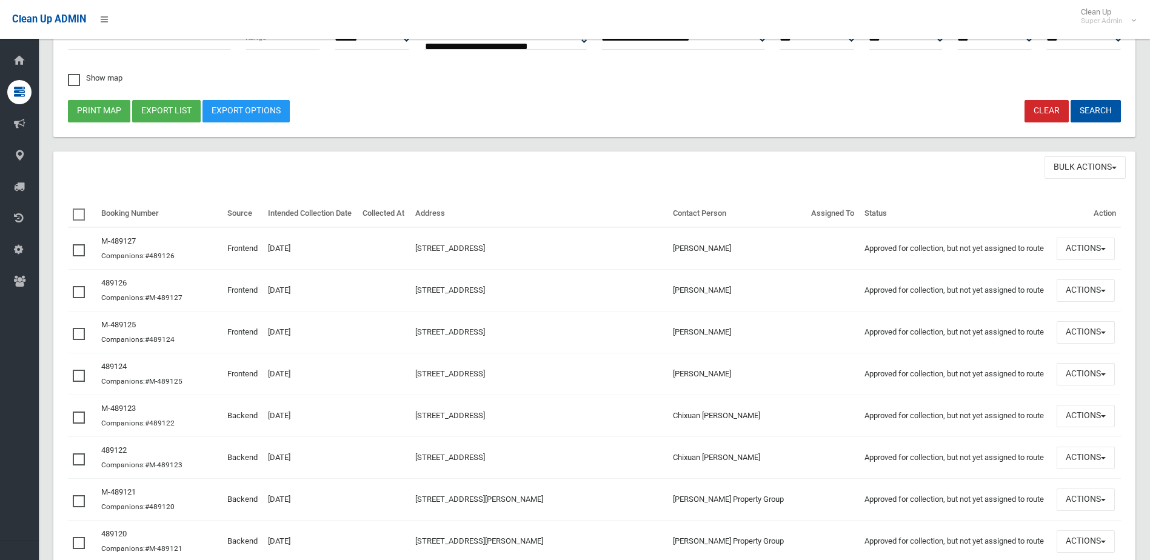
scroll to position [303, 0]
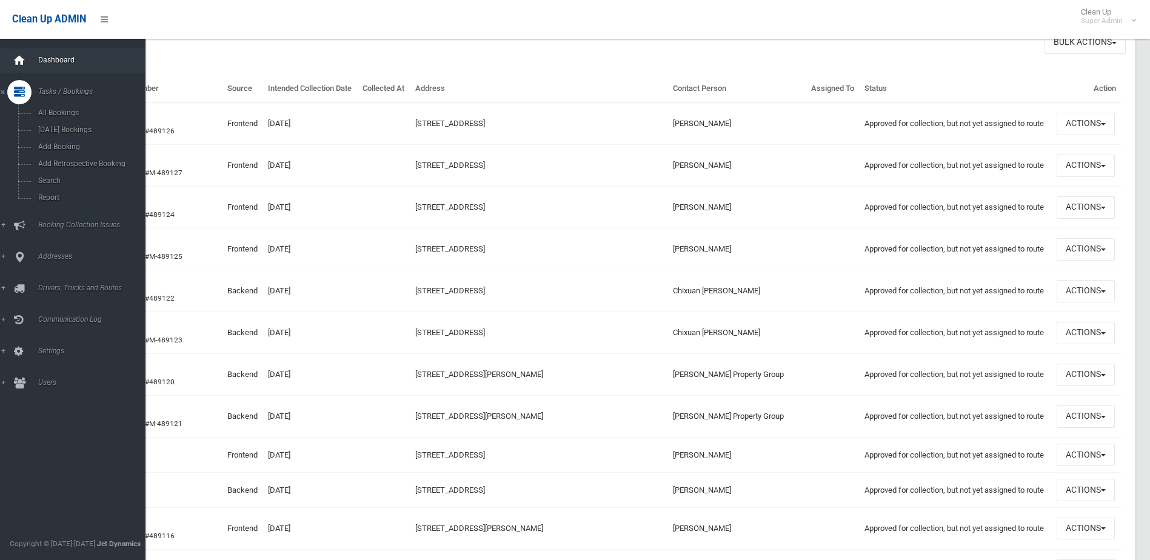
click at [11, 57] on div at bounding box center [19, 60] width 24 height 24
